Goal: Share content: Share content

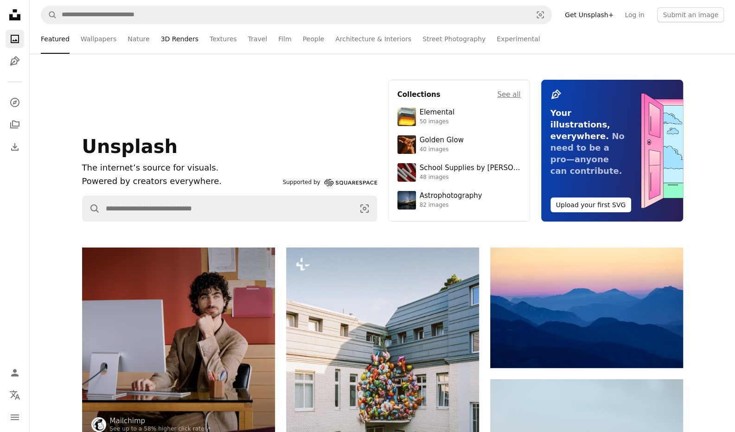
click at [176, 40] on link "3D Renders" at bounding box center [180, 39] width 38 height 30
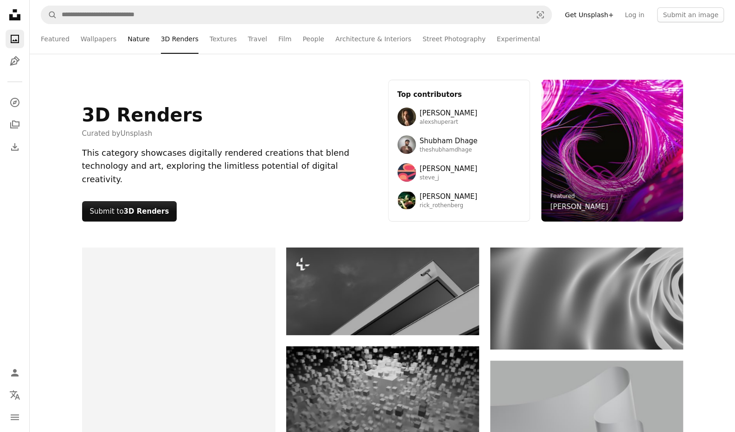
click at [136, 40] on link "Nature" at bounding box center [138, 39] width 22 height 30
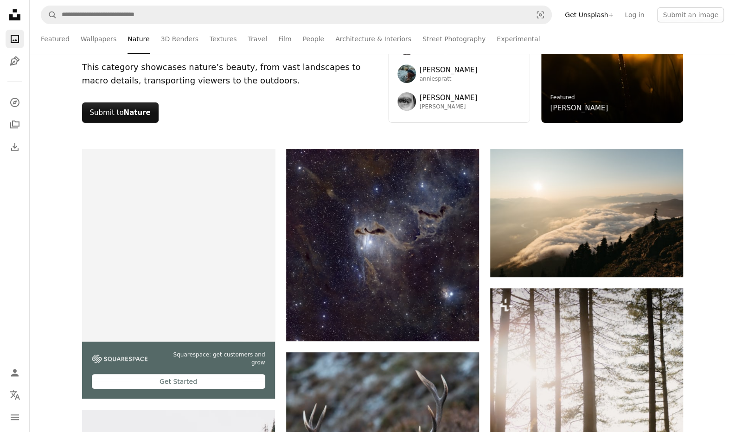
scroll to position [98, 0]
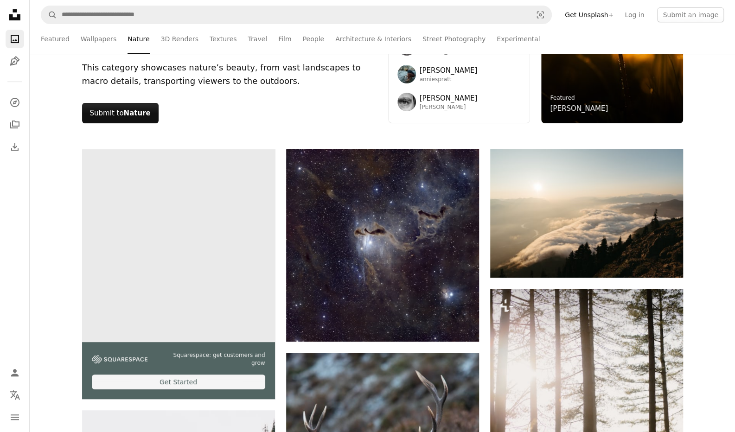
click at [215, 202] on video at bounding box center [178, 245] width 193 height 193
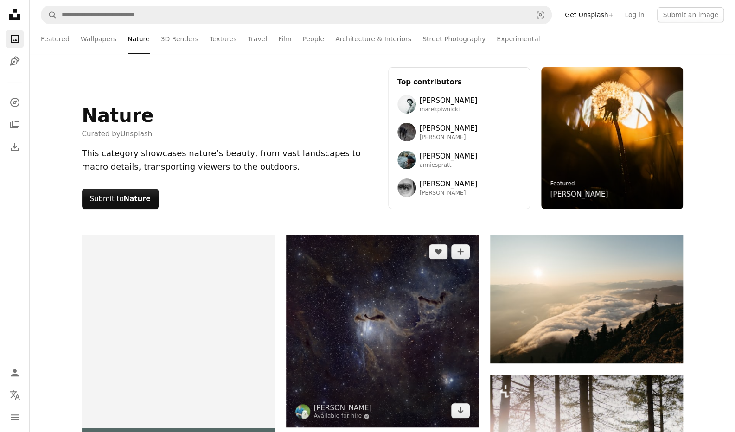
scroll to position [0, 0]
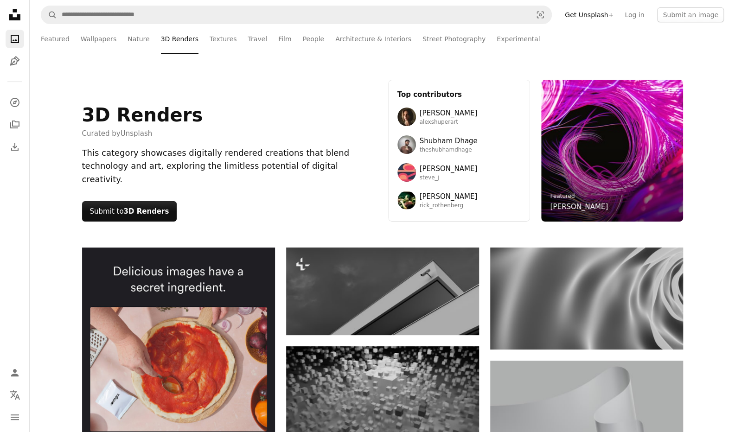
click at [277, 121] on div "3D Renders Curated by Unsplash This category showcases digitally rendered creat…" at bounding box center [229, 151] width 295 height 142
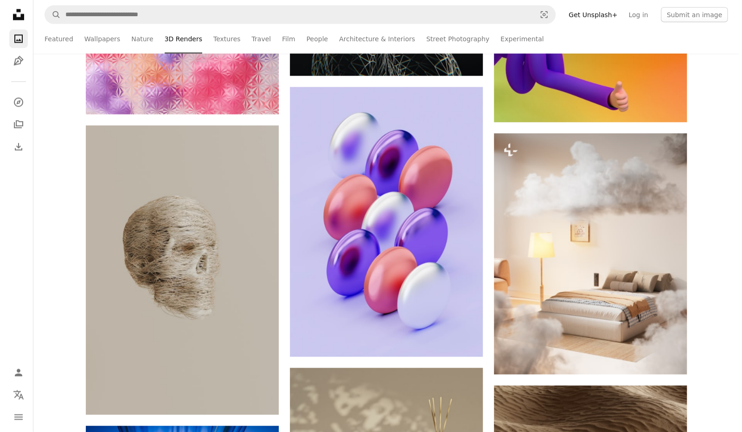
scroll to position [9911, 0]
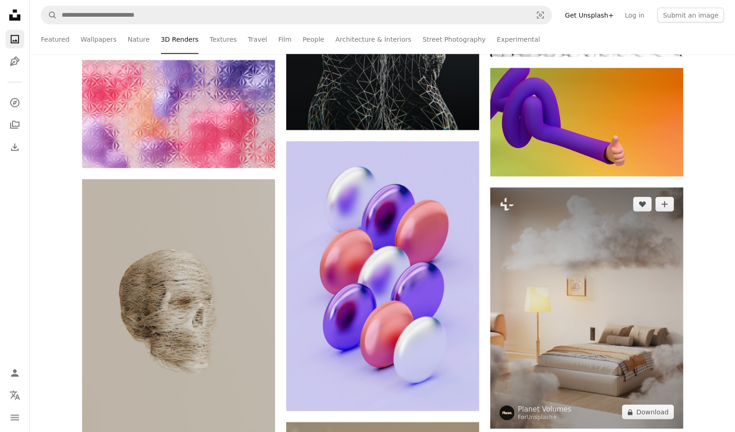
click at [564, 243] on img at bounding box center [586, 307] width 193 height 241
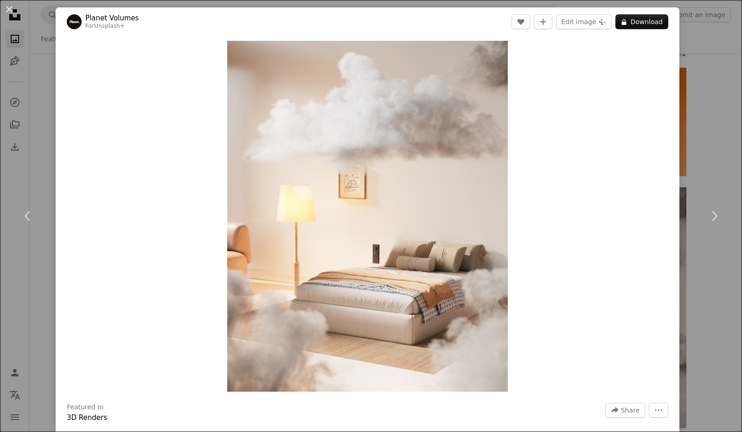
drag, startPoint x: 564, startPoint y: 243, endPoint x: 551, endPoint y: 284, distance: 42.7
click at [551, 284] on div "Zoom in" at bounding box center [368, 216] width 624 height 360
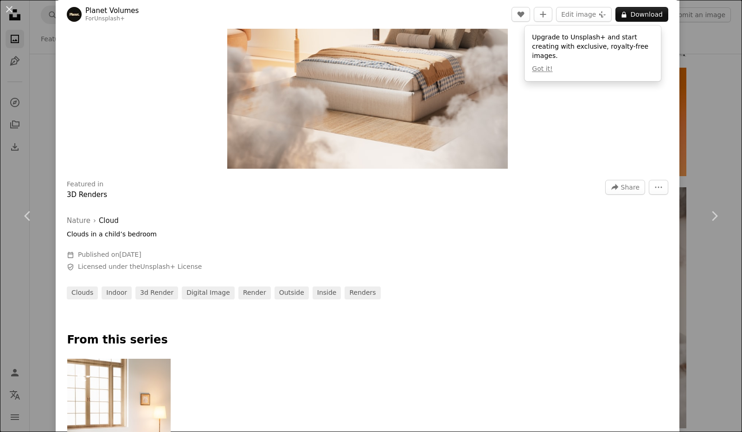
scroll to position [240, 0]
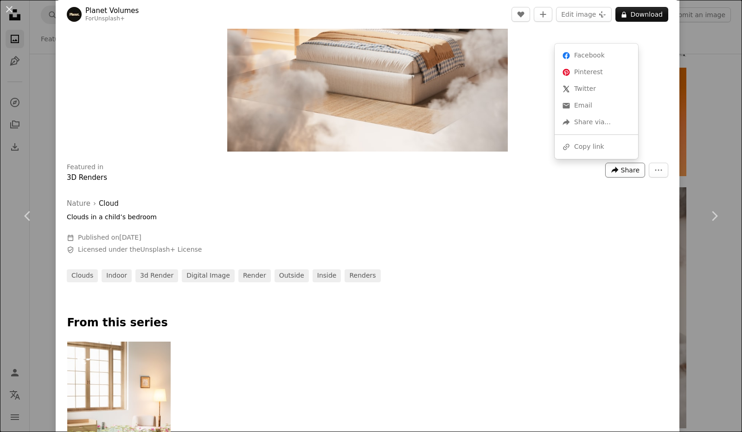
click at [624, 171] on span "Share" at bounding box center [630, 170] width 19 height 14
click at [593, 58] on link "Facebook icon Facebook" at bounding box center [596, 55] width 76 height 17
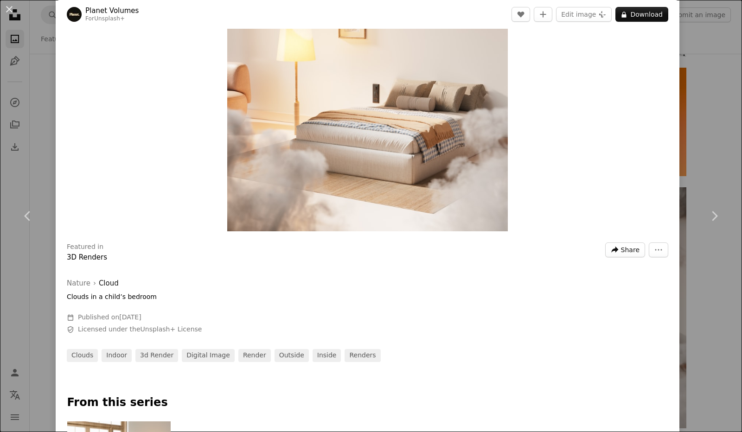
scroll to position [158, 0]
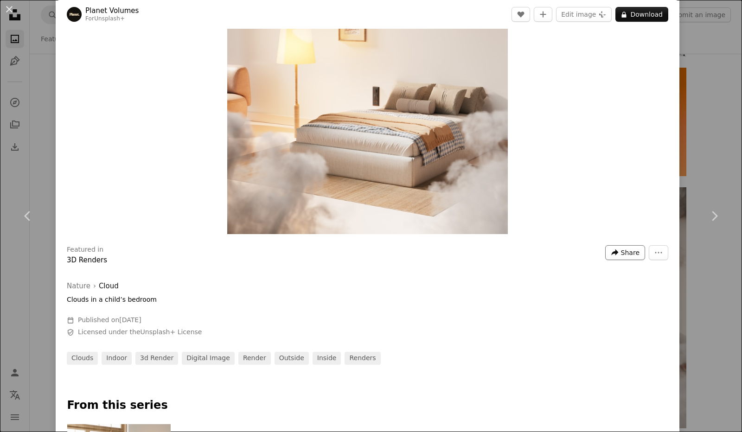
click at [621, 251] on span "Share" at bounding box center [630, 253] width 19 height 14
click at [590, 140] on link "Facebook icon Facebook" at bounding box center [596, 138] width 76 height 17
click at [611, 252] on icon "Share this image" at bounding box center [614, 252] width 7 height 6
click at [580, 139] on link "Facebook icon Facebook" at bounding box center [596, 138] width 76 height 17
click at [654, 250] on icon "More Actions" at bounding box center [658, 252] width 8 height 8
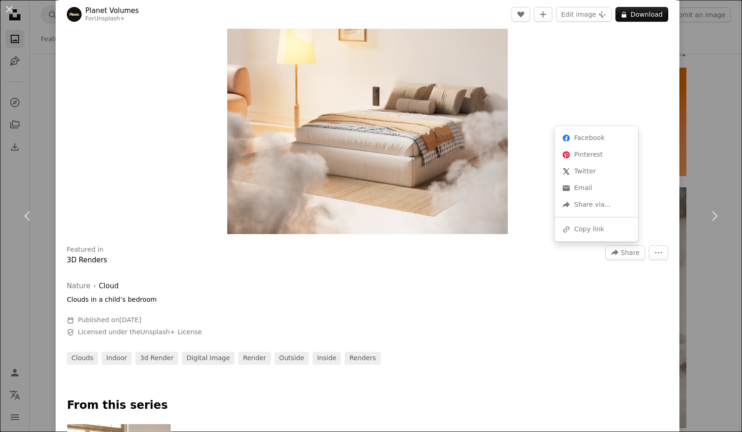
click at [623, 254] on span "Share" at bounding box center [630, 253] width 19 height 14
click at [592, 141] on link "Facebook icon Facebook" at bounding box center [596, 138] width 76 height 17
click at [631, 16] on button "A lock Download" at bounding box center [641, 14] width 53 height 15
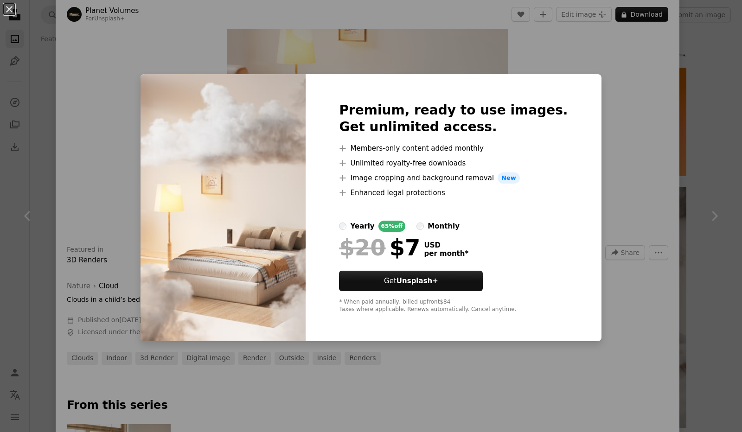
click at [604, 70] on div "An X shape Premium, ready to use images. Get unlimited access. A plus sign Memb…" at bounding box center [371, 216] width 742 height 432
